Goal: Find specific page/section

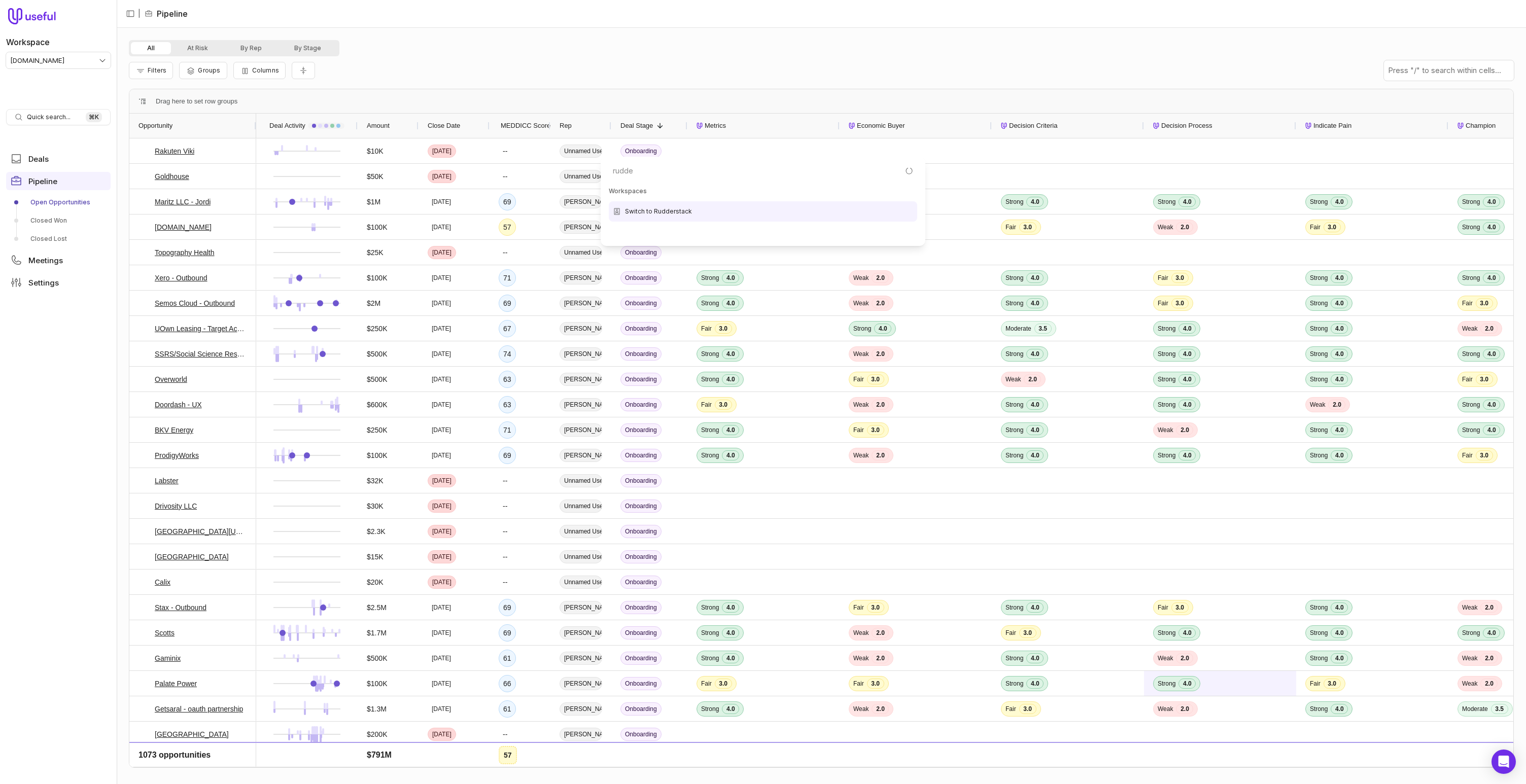
type input "rudder"
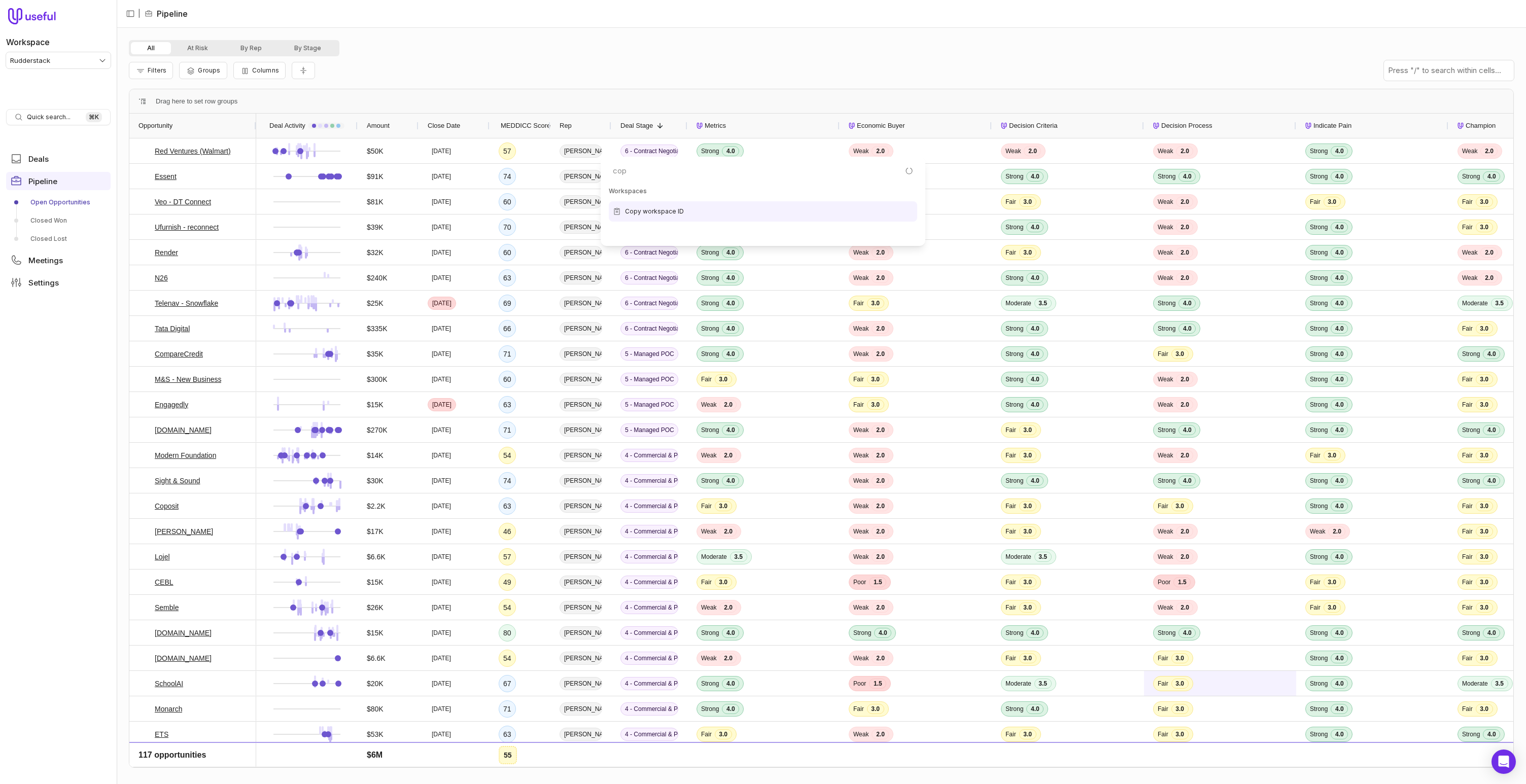
type input "copy"
